Goal: Task Accomplishment & Management: Manage account settings

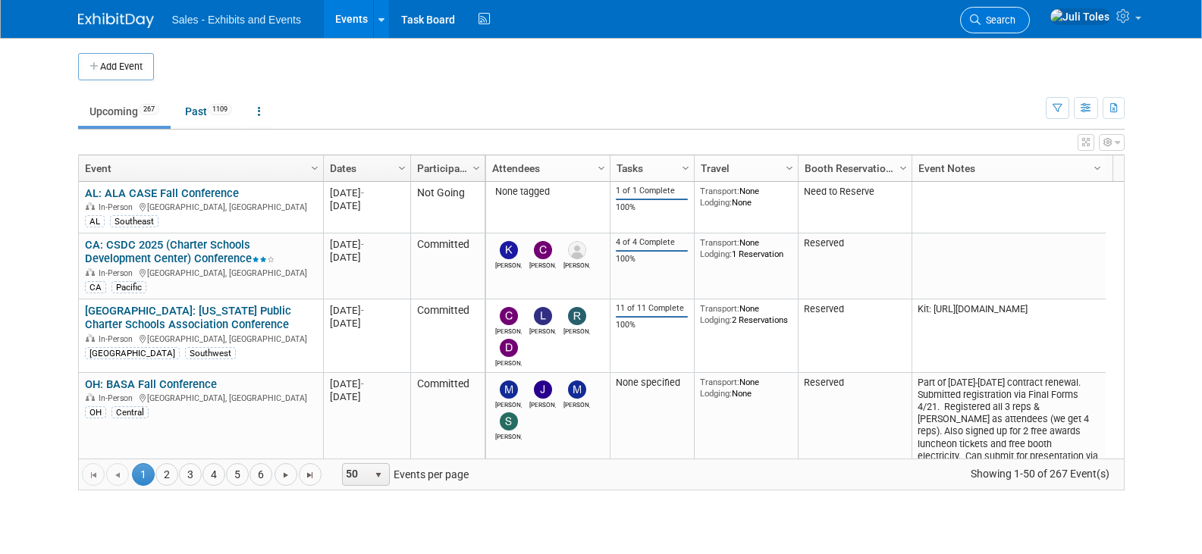
click at [1016, 23] on span "Search" at bounding box center [998, 19] width 35 height 11
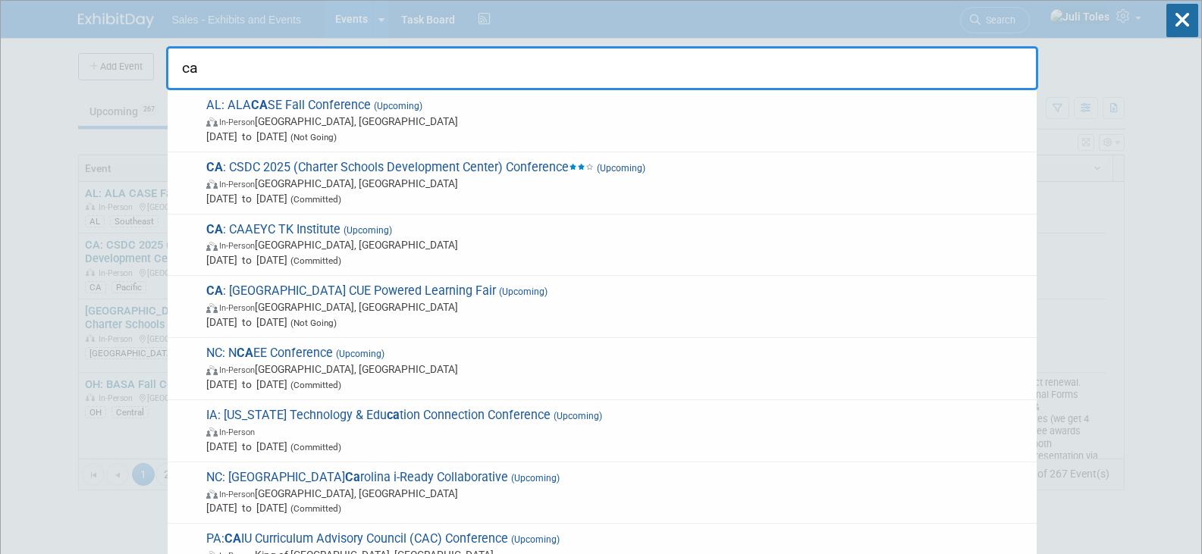
click at [539, 64] on input "ca" at bounding box center [602, 68] width 872 height 44
type input "ca"
click at [1187, 20] on icon at bounding box center [1183, 20] width 32 height 33
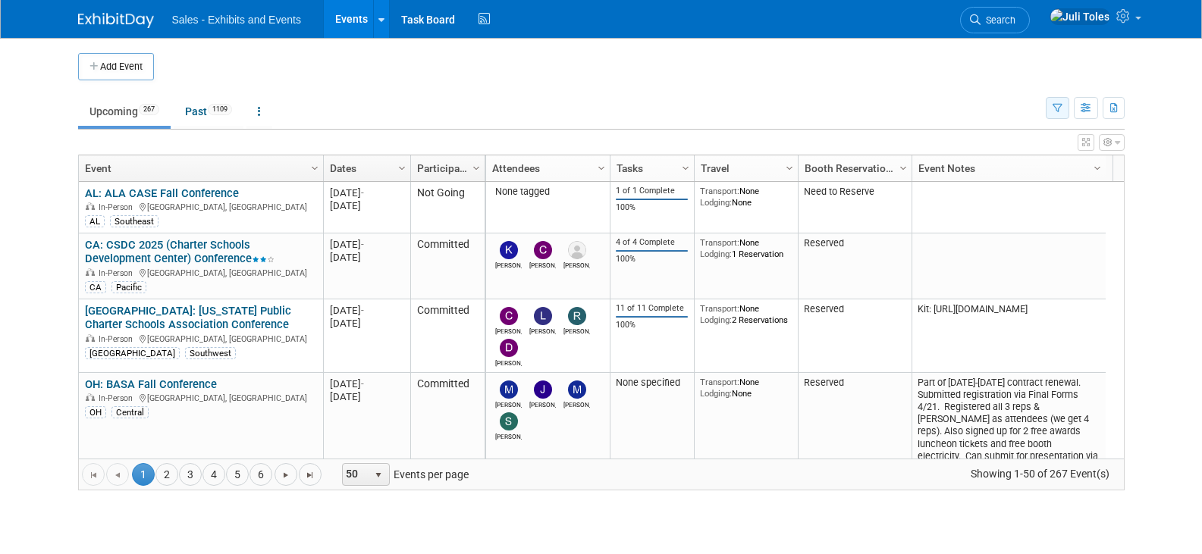
click at [1054, 102] on button "button" at bounding box center [1058, 108] width 24 height 22
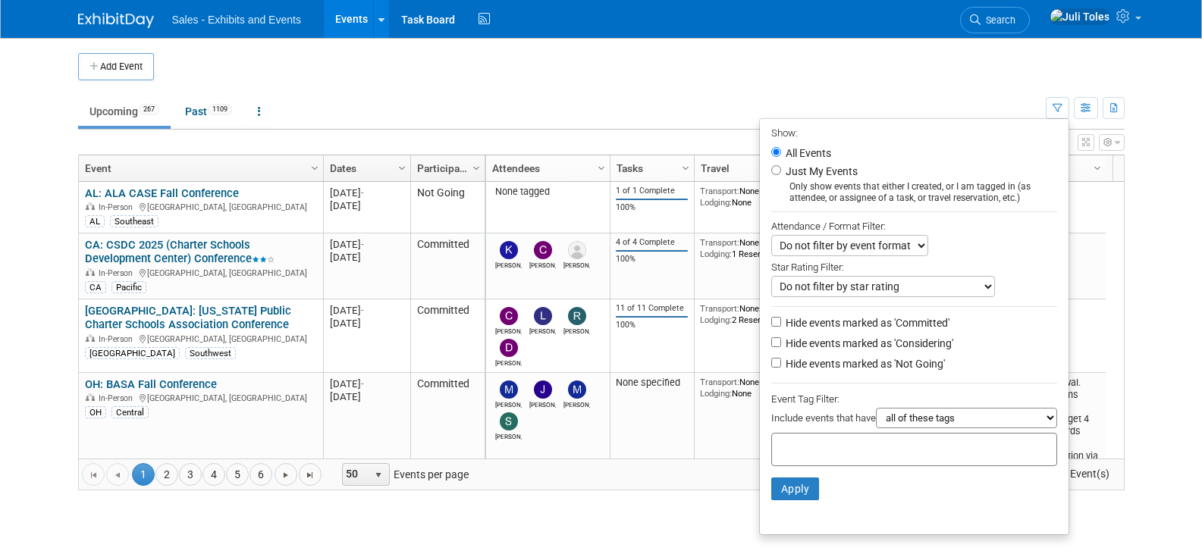
click at [891, 451] on input "text" at bounding box center [838, 447] width 121 height 15
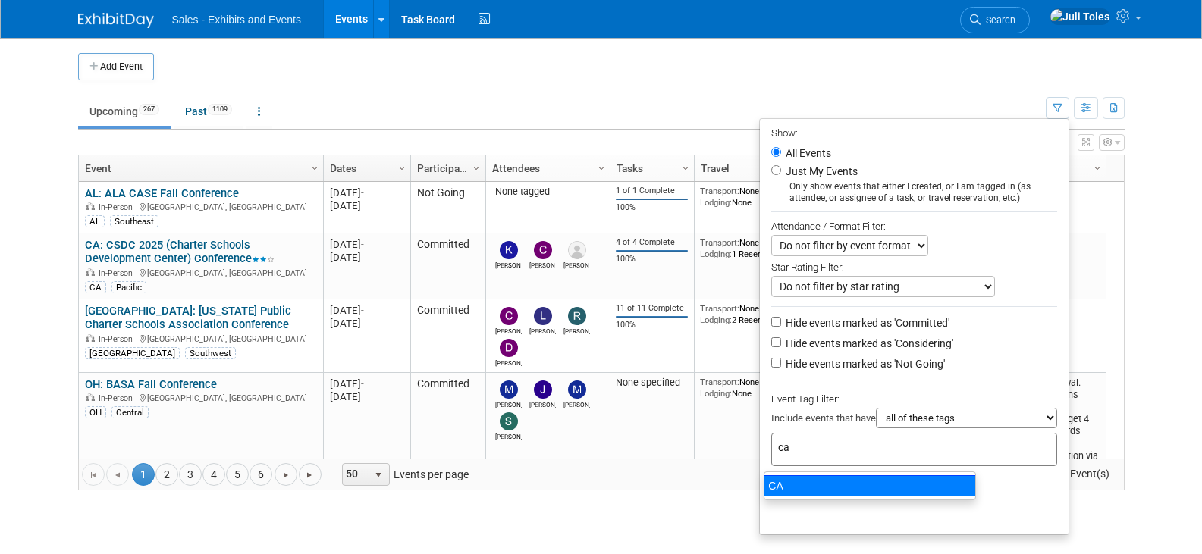
click at [840, 499] on ul "CA" at bounding box center [870, 486] width 212 height 29
type input "ca"
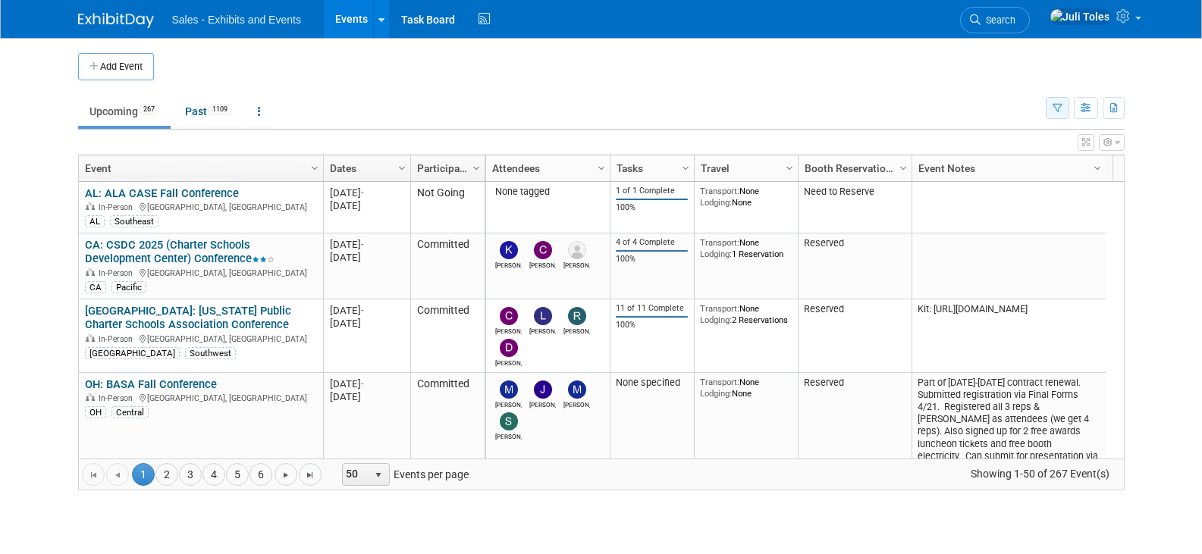
click at [1053, 111] on icon "button" at bounding box center [1058, 109] width 10 height 10
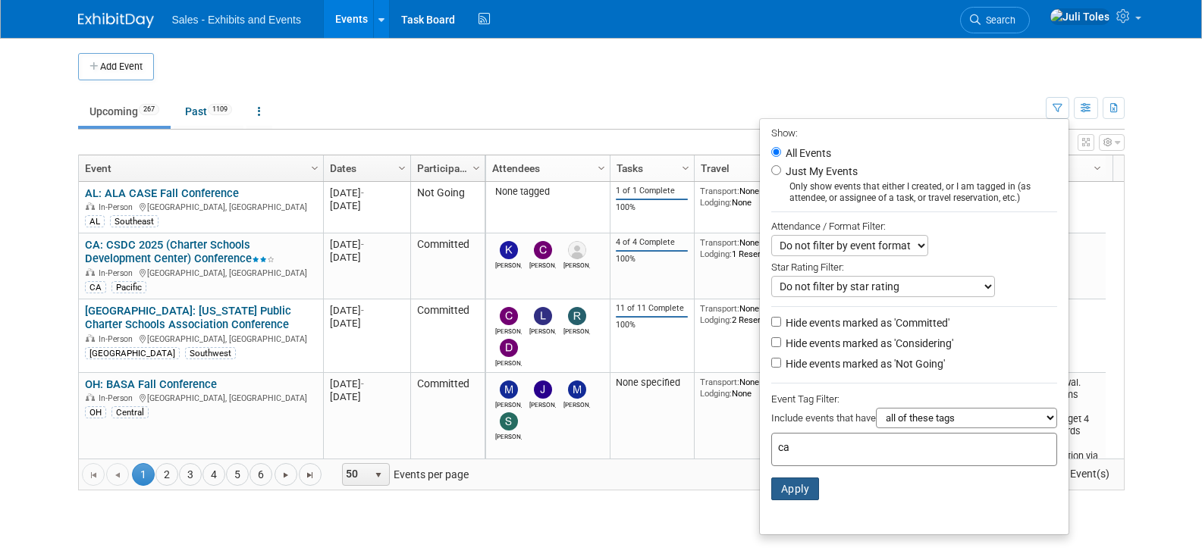
click at [787, 492] on button "Apply" at bounding box center [795, 489] width 49 height 23
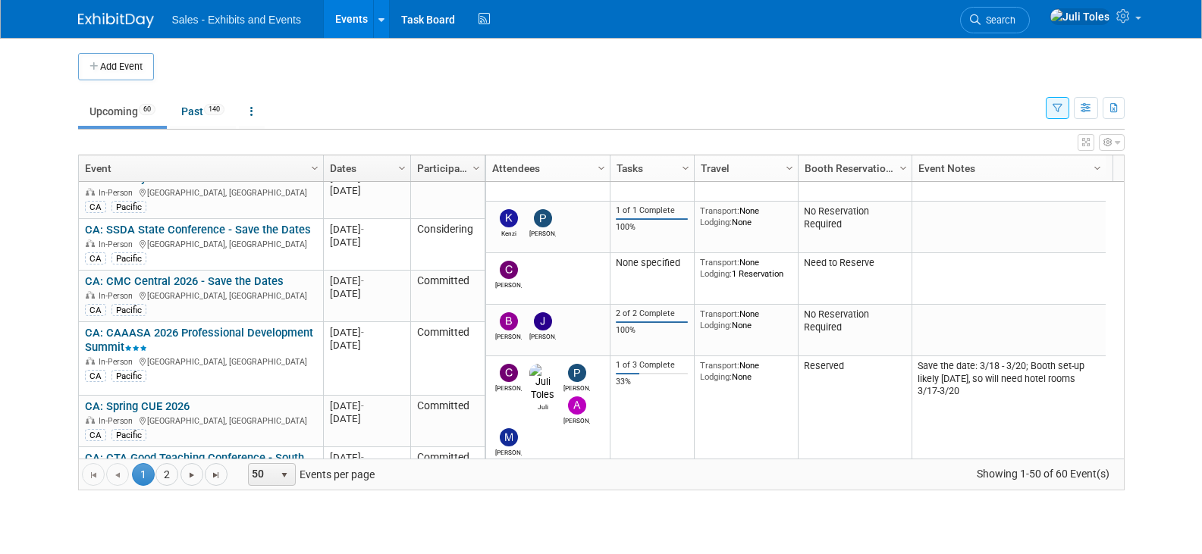
scroll to position [4096, 0]
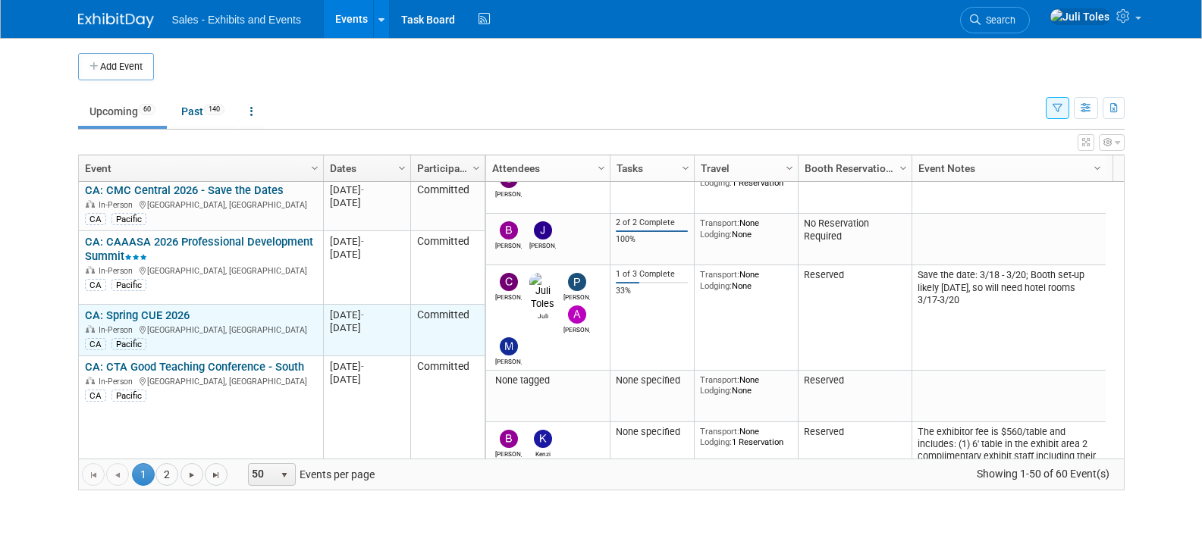
click at [152, 309] on link "CA: Spring CUE 2026" at bounding box center [137, 316] width 105 height 14
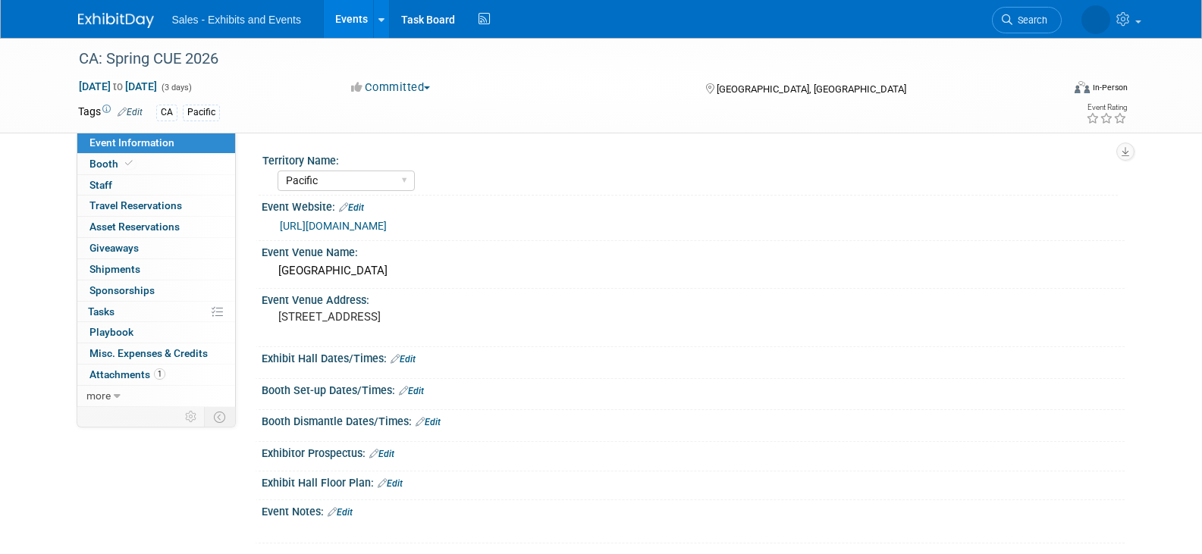
select select "Pacific"
click at [114, 182] on link "0 Staff 0" at bounding box center [156, 185] width 158 height 20
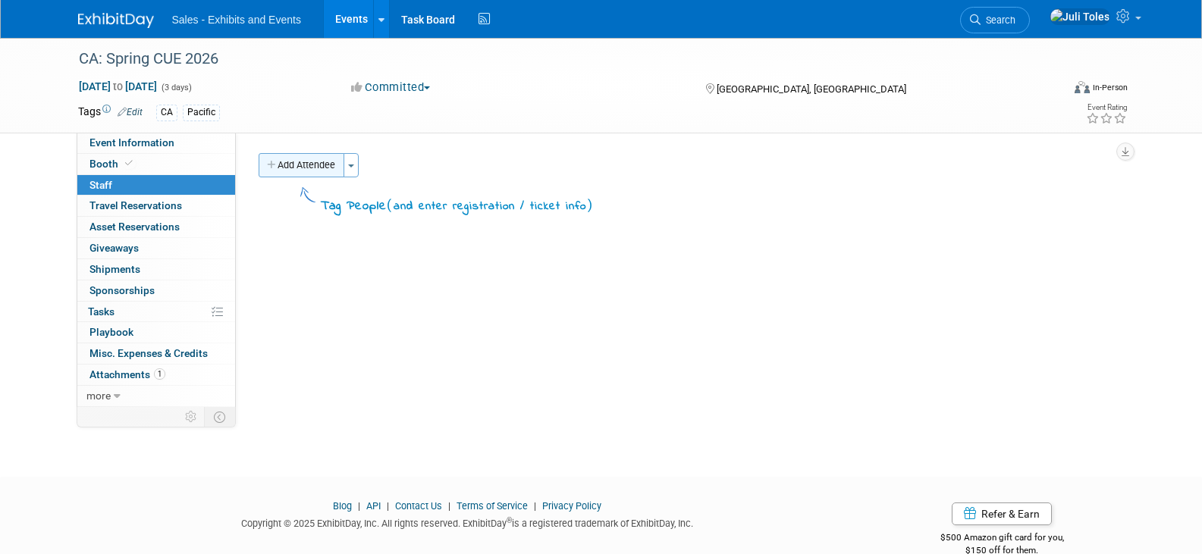
click at [304, 165] on button "Add Attendee" at bounding box center [302, 165] width 86 height 24
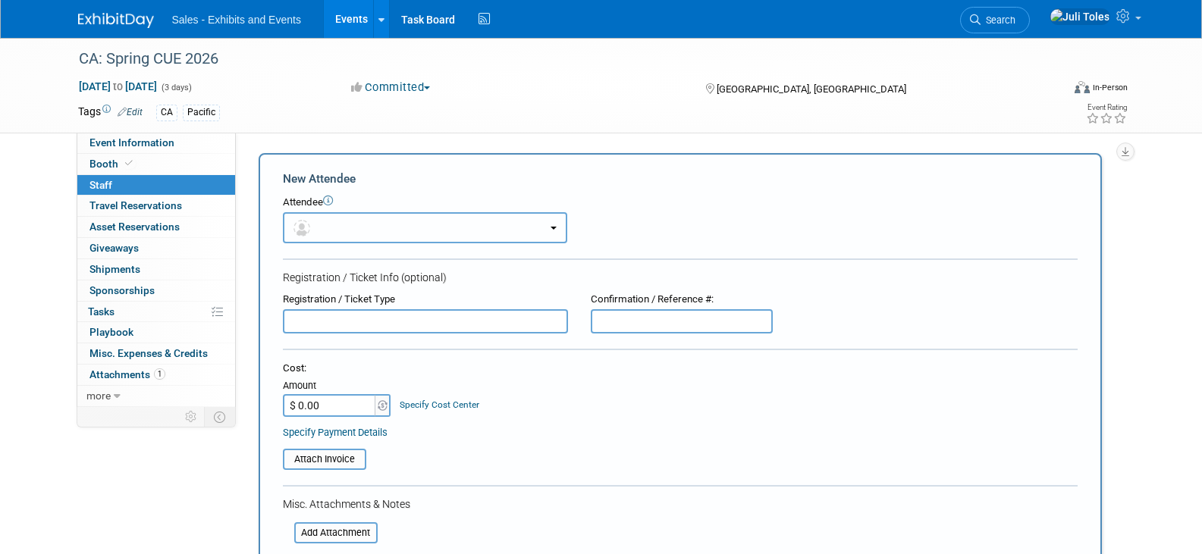
click at [331, 218] on button "button" at bounding box center [425, 227] width 284 height 31
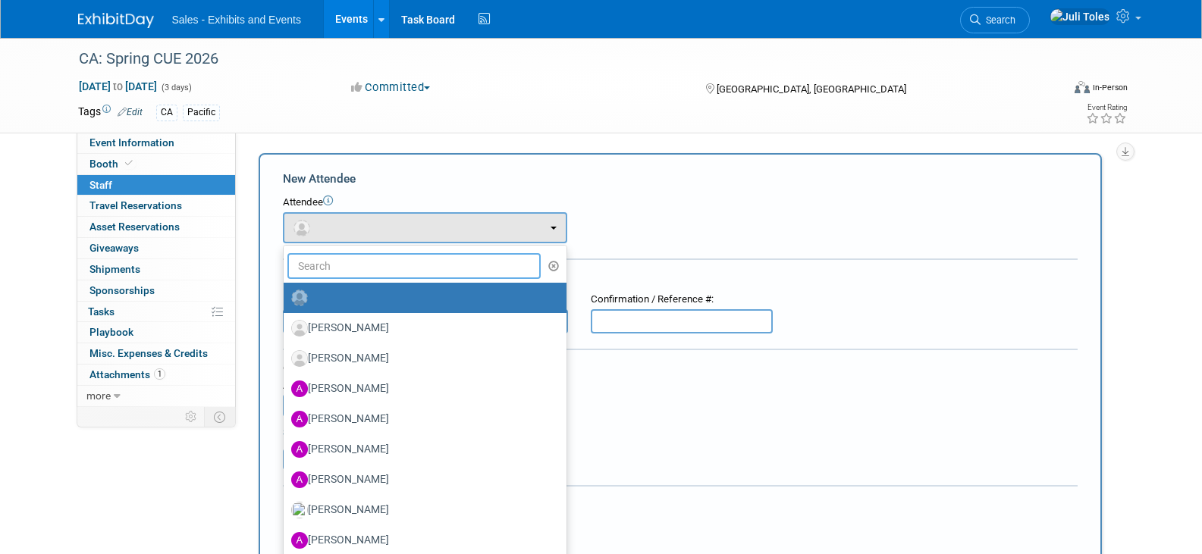
click at [345, 268] on input "text" at bounding box center [414, 266] width 254 height 26
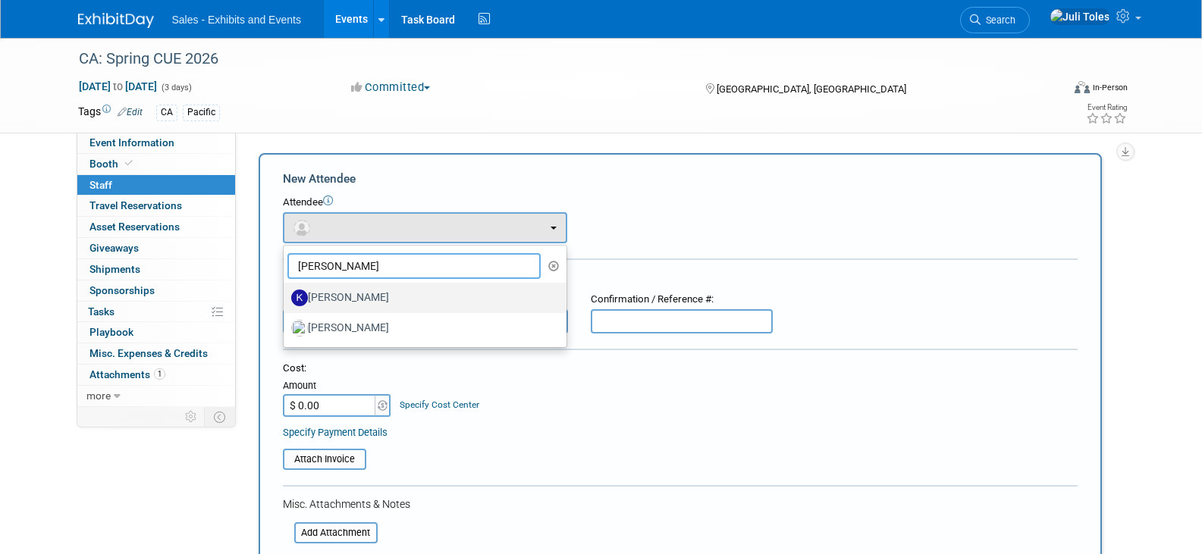
type input "kristin"
click at [334, 300] on label "Kristin McGinty" at bounding box center [421, 298] width 260 height 24
click at [286, 300] on input "Kristin McGinty" at bounding box center [281, 296] width 10 height 10
select select "6f43b3a1-7549-48f6-8b52-d4d14870082c"
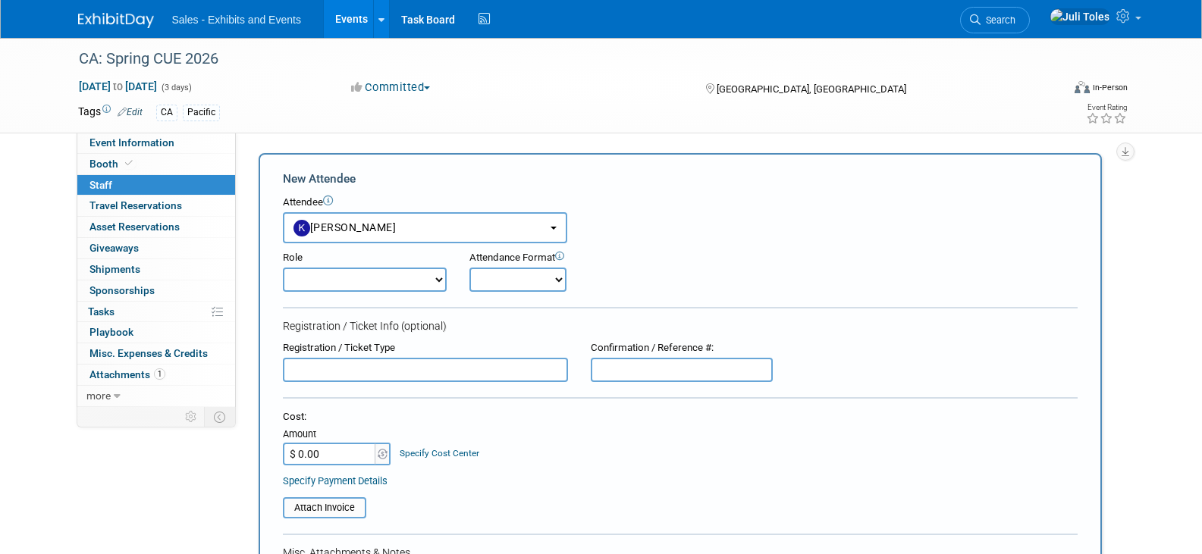
click at [338, 287] on select "Author Demonstrator Host Planner Presenter Product Rep Sales Representative" at bounding box center [365, 280] width 164 height 24
select select "4"
click at [283, 268] on select "Author Demonstrator Host Planner Presenter Product Rep Sales Representative" at bounding box center [365, 280] width 164 height 24
click at [499, 284] on select "Onsite Remote" at bounding box center [518, 280] width 97 height 24
select select "1"
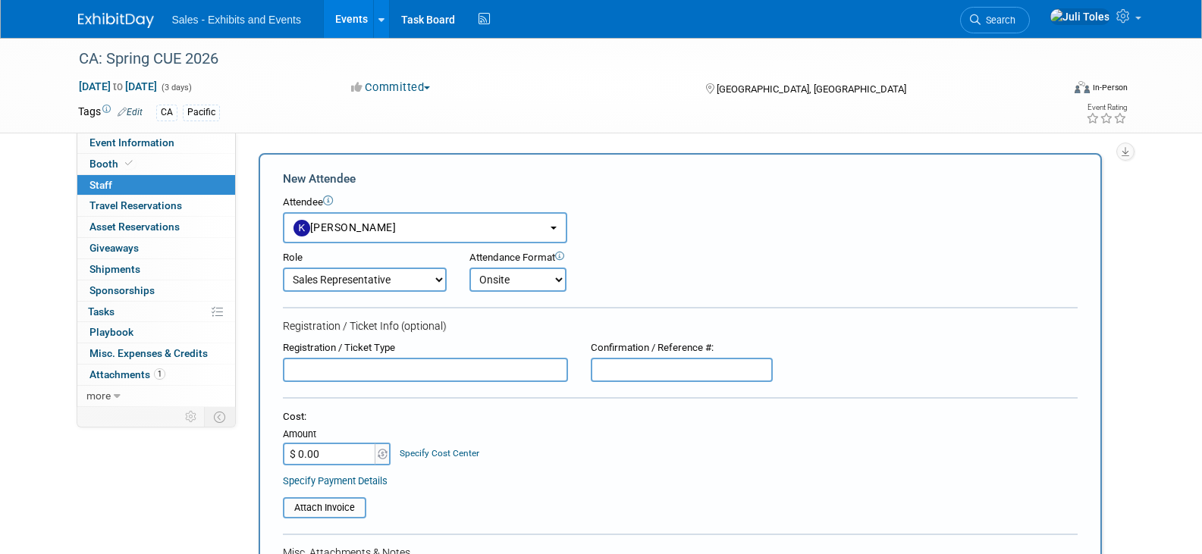
click at [470, 268] on select "Onsite Remote" at bounding box center [518, 280] width 97 height 24
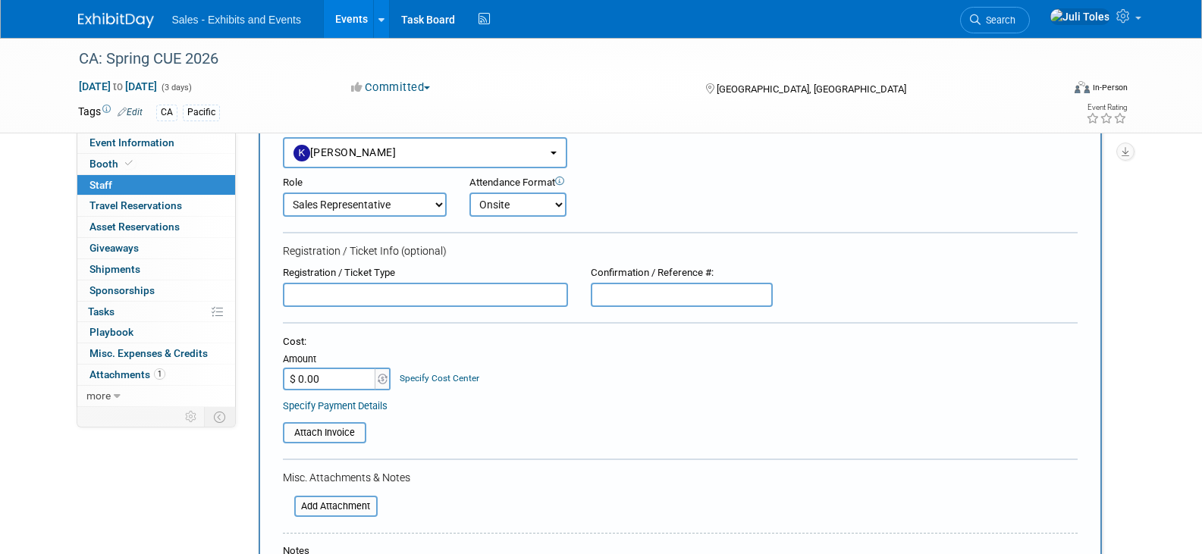
scroll to position [379, 0]
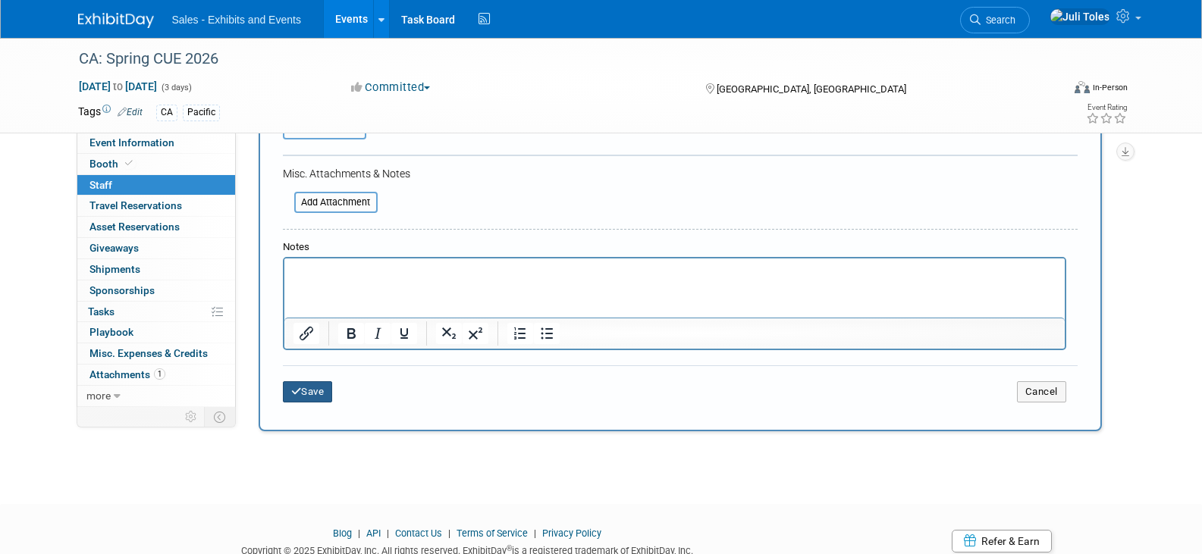
click at [309, 391] on button "Save" at bounding box center [308, 392] width 50 height 21
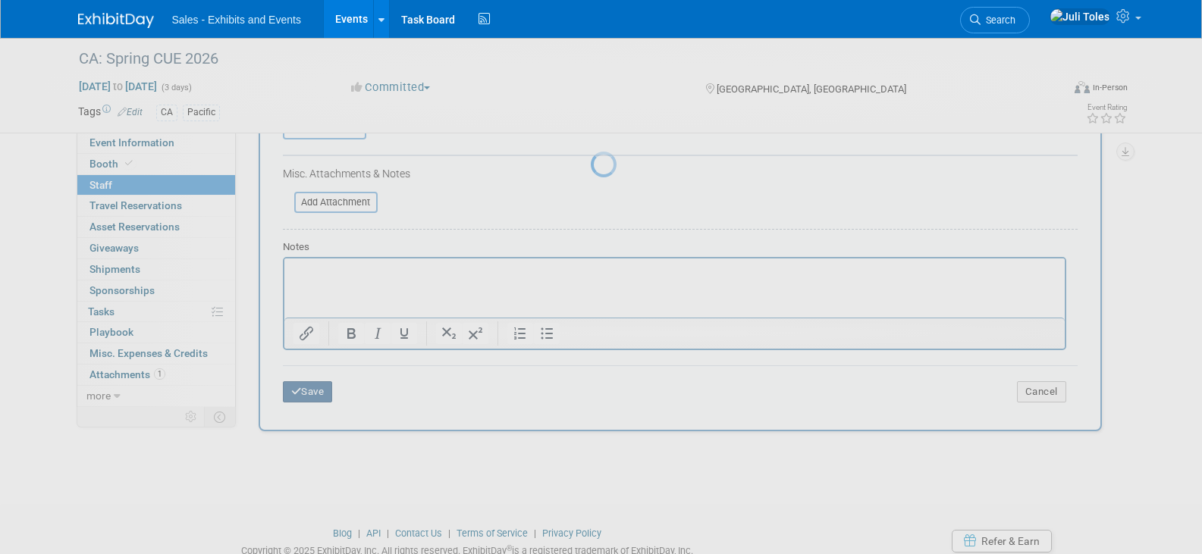
scroll to position [29, 0]
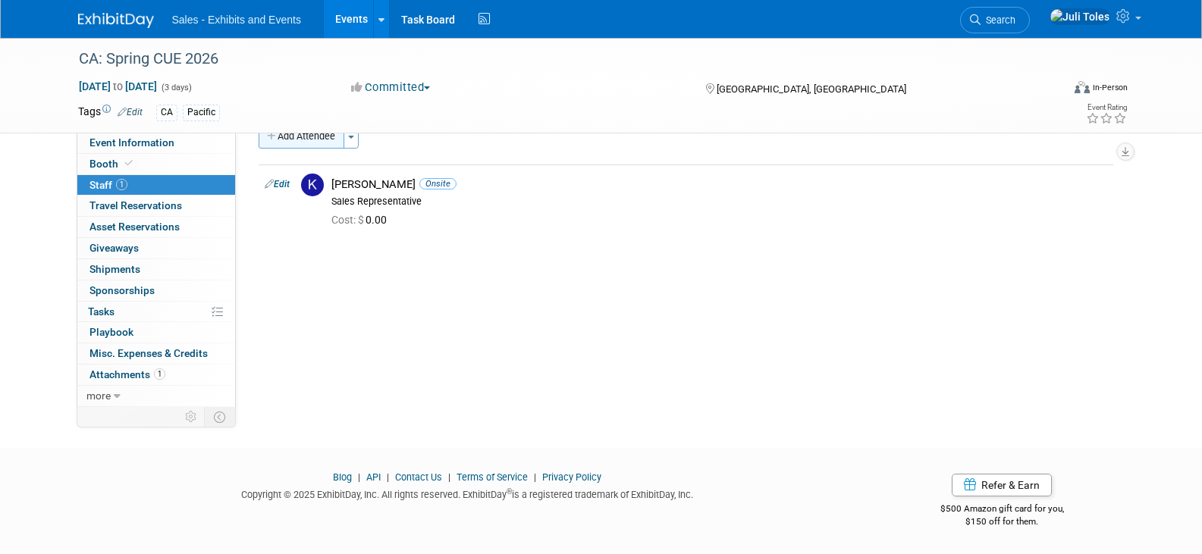
click at [300, 140] on button "Add Attendee" at bounding box center [302, 136] width 86 height 24
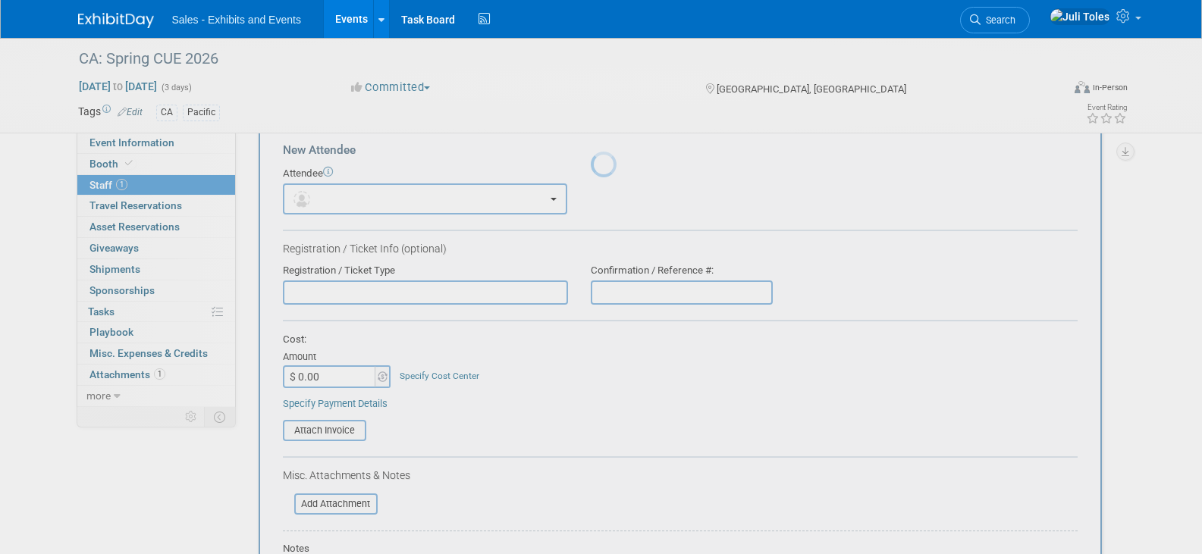
scroll to position [0, 0]
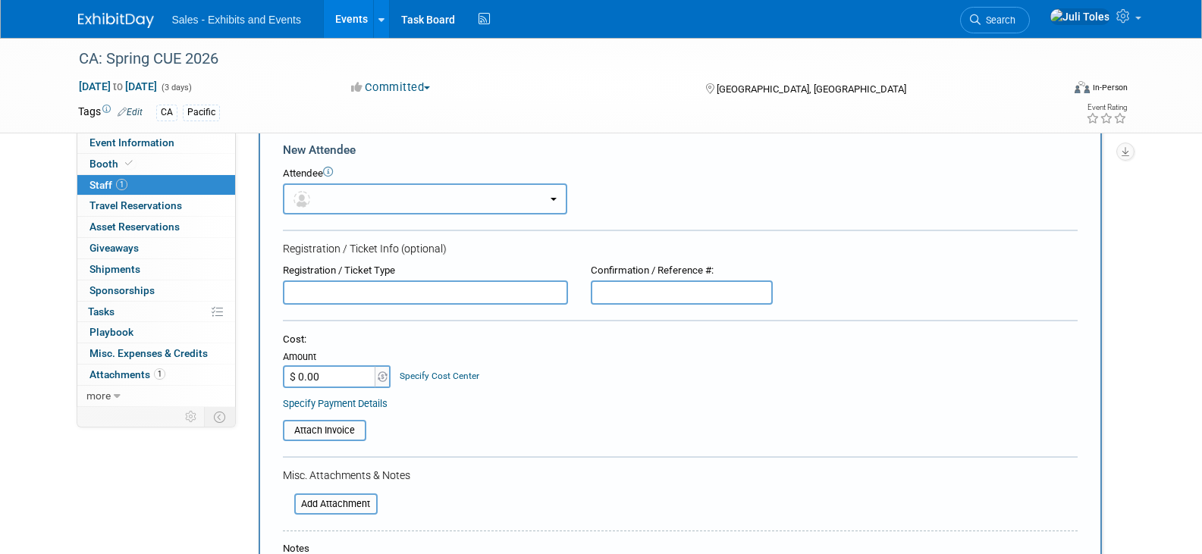
click at [338, 201] on button "button" at bounding box center [425, 199] width 284 height 31
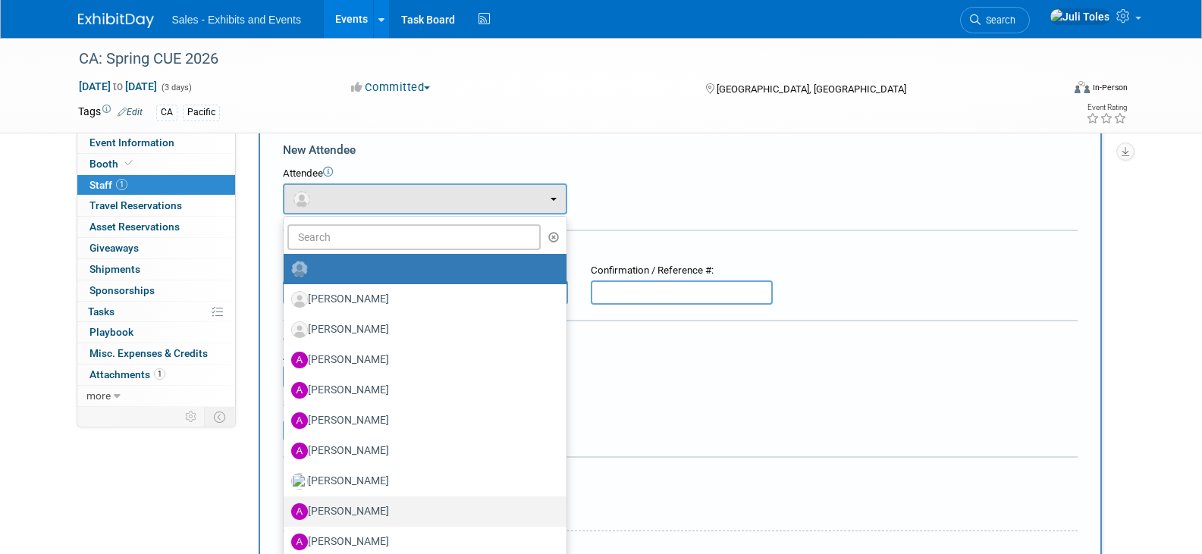
click at [329, 513] on label "Alicia Weeks" at bounding box center [421, 512] width 260 height 24
click at [286, 513] on input "Alicia Weeks" at bounding box center [281, 510] width 10 height 10
select select "2a0d365e-803e-464d-b0c3-7a4c21aff408"
select select "4"
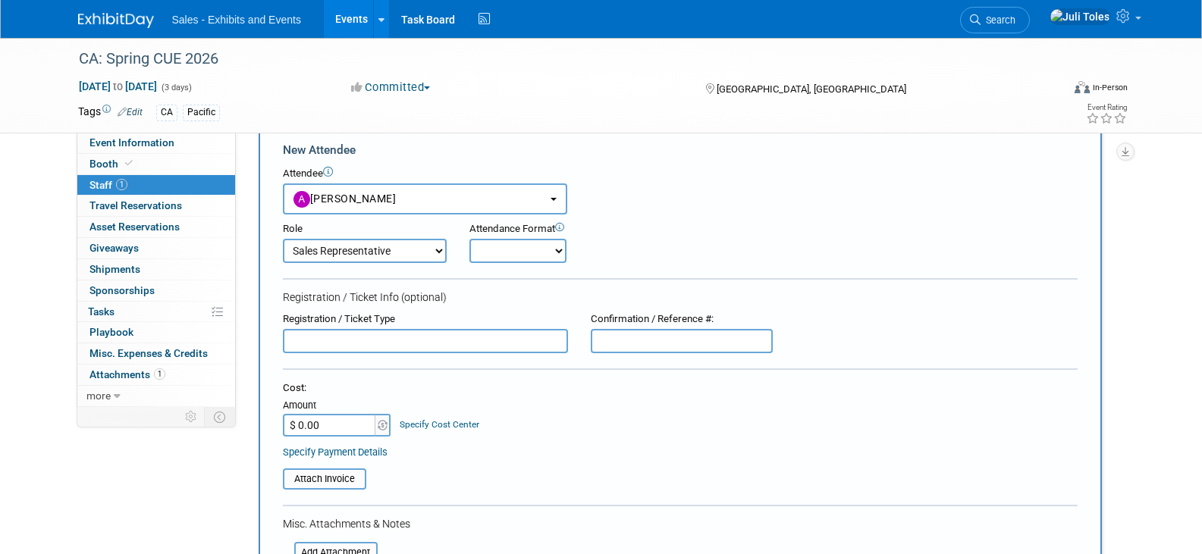
click at [522, 255] on select "Onsite Remote" at bounding box center [518, 251] width 97 height 24
select select "1"
click at [470, 239] on select "Onsite Remote" at bounding box center [518, 251] width 97 height 24
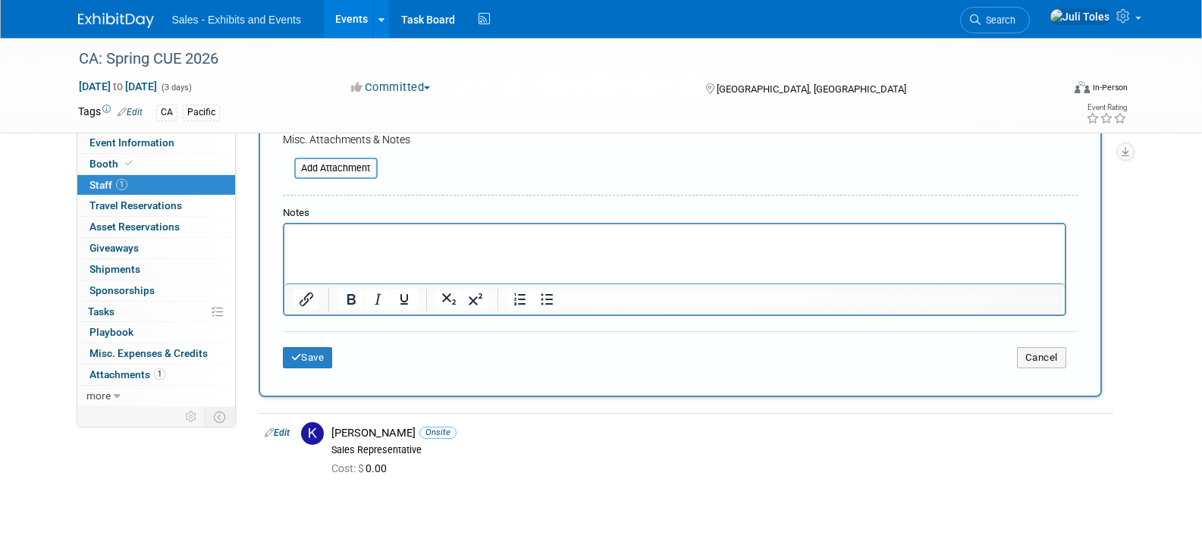
scroll to position [484, 0]
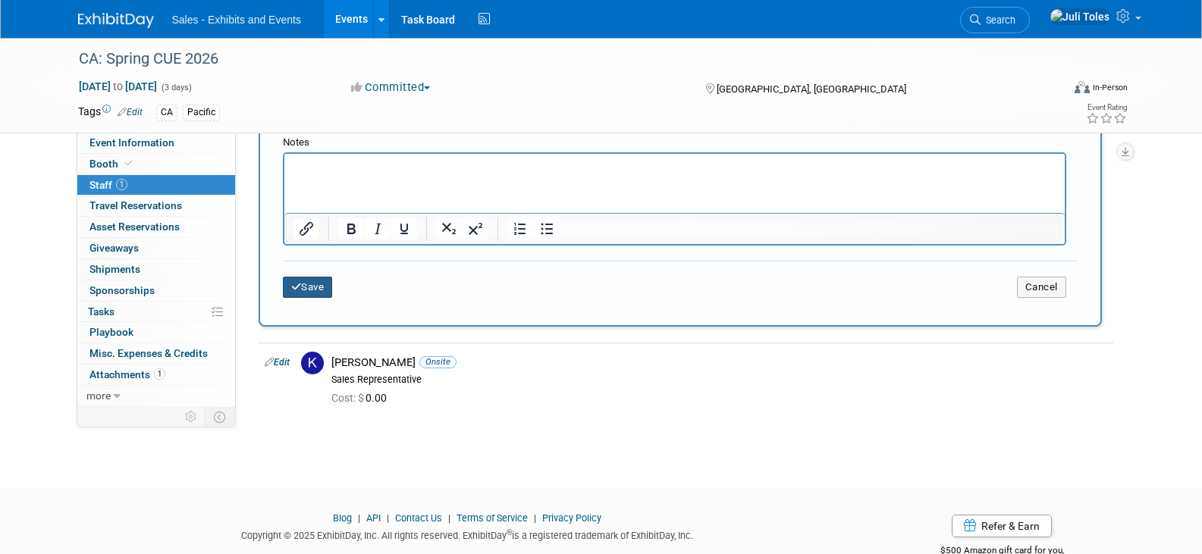
click at [288, 282] on button "Save" at bounding box center [308, 287] width 50 height 21
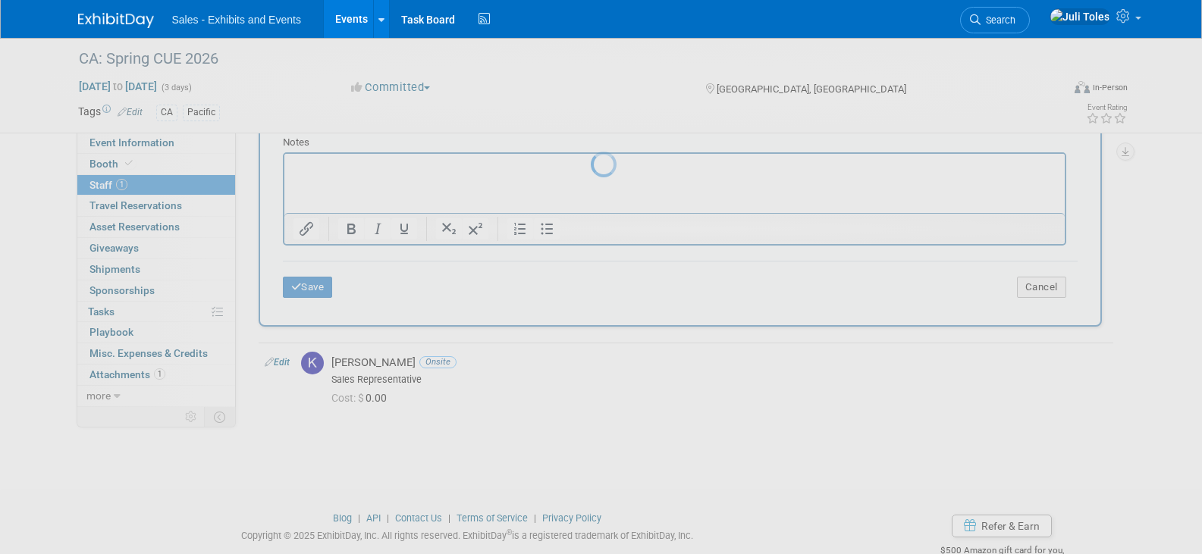
scroll to position [29, 0]
